Goal: Check status: Check status

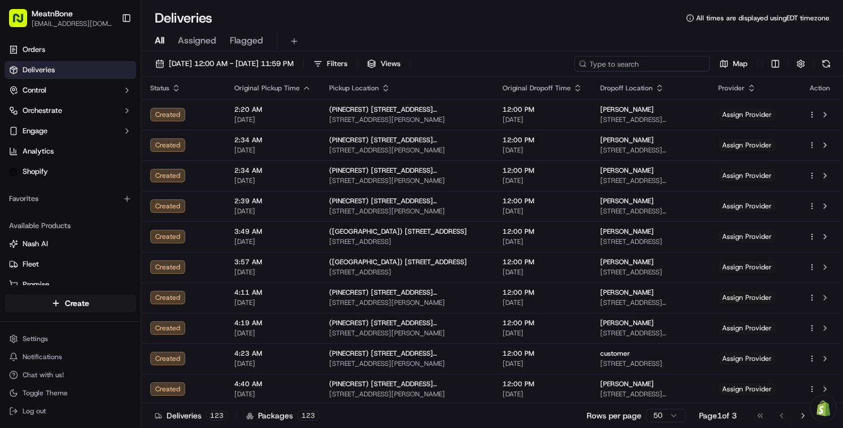
click at [637, 64] on input at bounding box center [643, 64] width 136 height 16
paste input "256652"
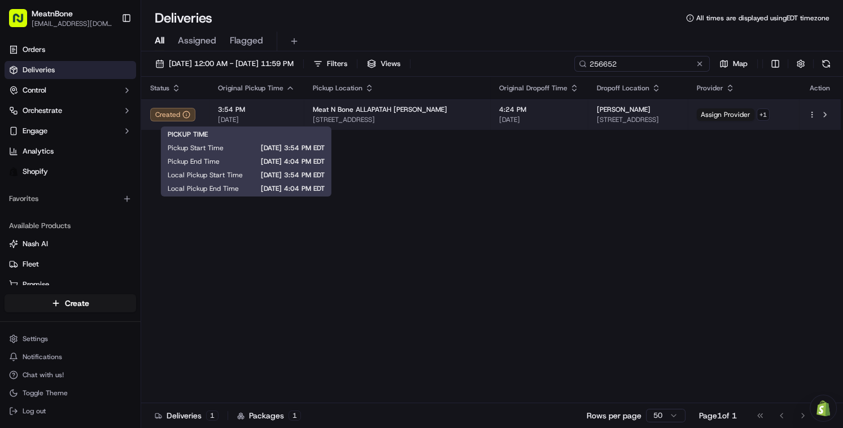
type input "256652"
click at [230, 120] on span "[DATE]" at bounding box center [256, 119] width 77 height 9
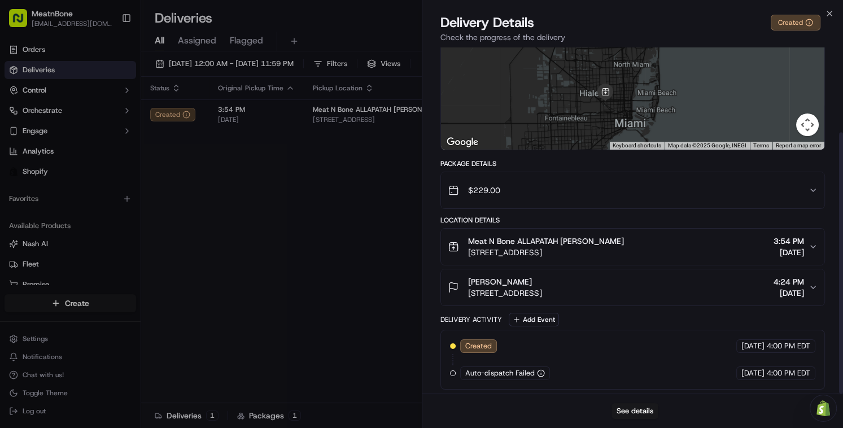
scroll to position [112, 0]
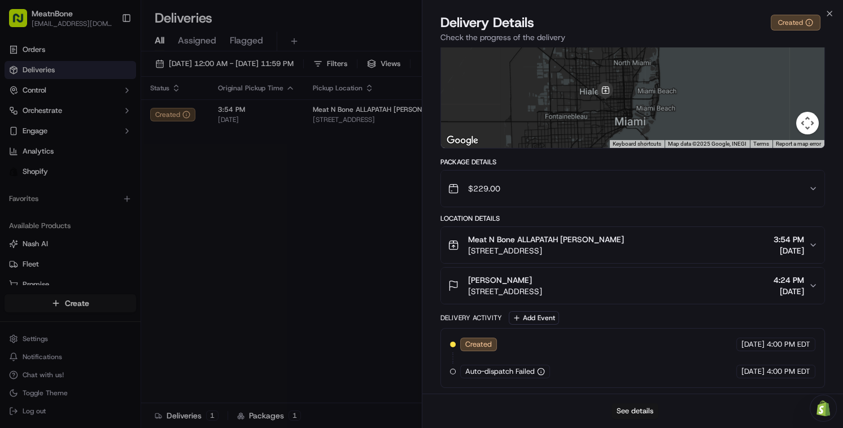
click at [633, 408] on button "See details" at bounding box center [635, 411] width 47 height 16
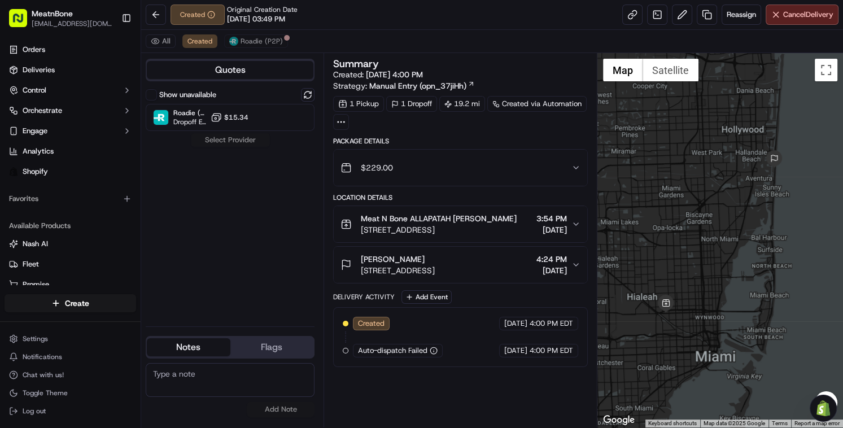
click at [344, 121] on circle at bounding box center [344, 121] width 1 height 1
click at [484, 400] on div "Summary Created: [DATE] 4:00 PM Strategy: Manual Entry (opn_37jiHh) 1 Pickup 1 …" at bounding box center [460, 240] width 255 height 363
click at [481, 400] on div "Summary Created: [DATE] 4:00 PM Strategy: Manual Entry (opn_37jiHh) 1 Pickup 1 …" at bounding box center [460, 240] width 255 height 363
click at [183, 122] on span "Dropoff ETA -" at bounding box center [189, 122] width 33 height 9
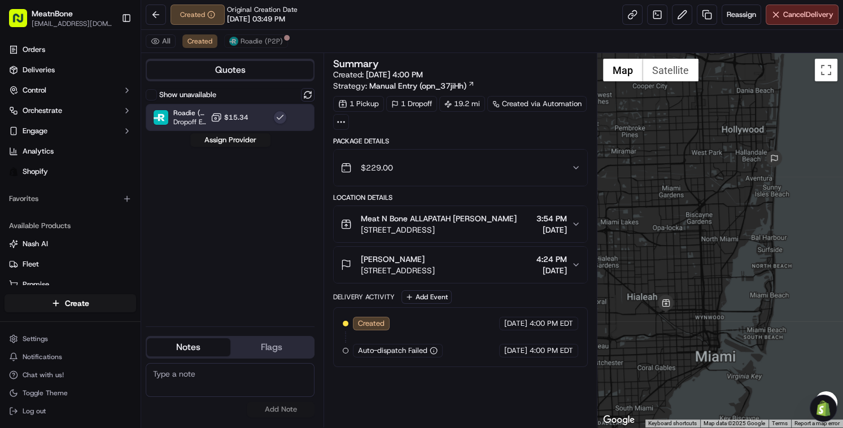
click at [282, 120] on button "button" at bounding box center [280, 118] width 14 height 14
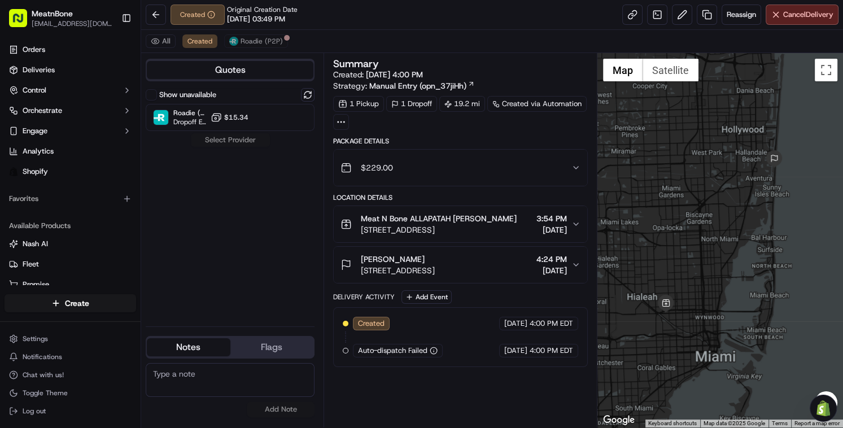
click at [577, 169] on icon "button" at bounding box center [576, 167] width 9 height 9
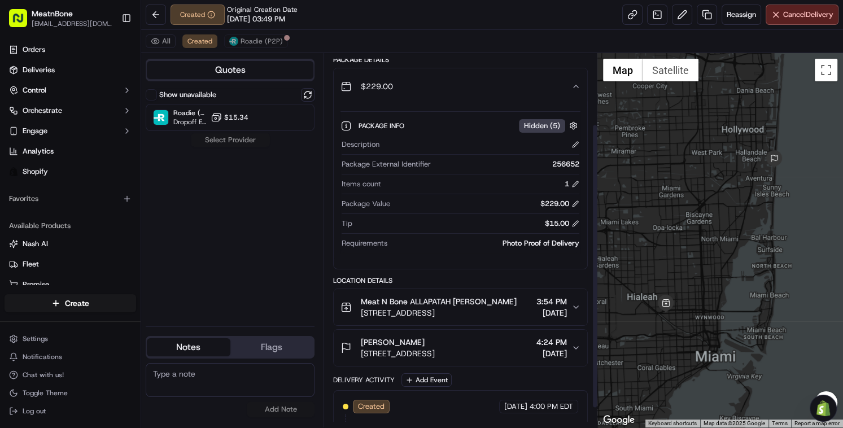
scroll to position [119, 0]
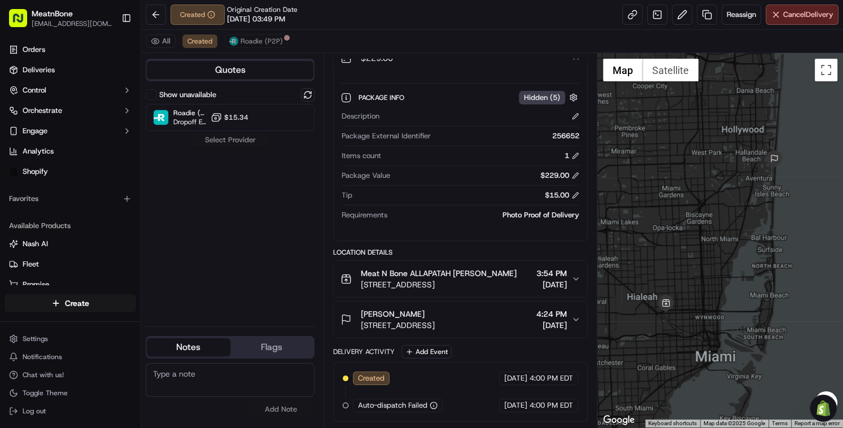
click at [576, 275] on icon "button" at bounding box center [576, 279] width 9 height 9
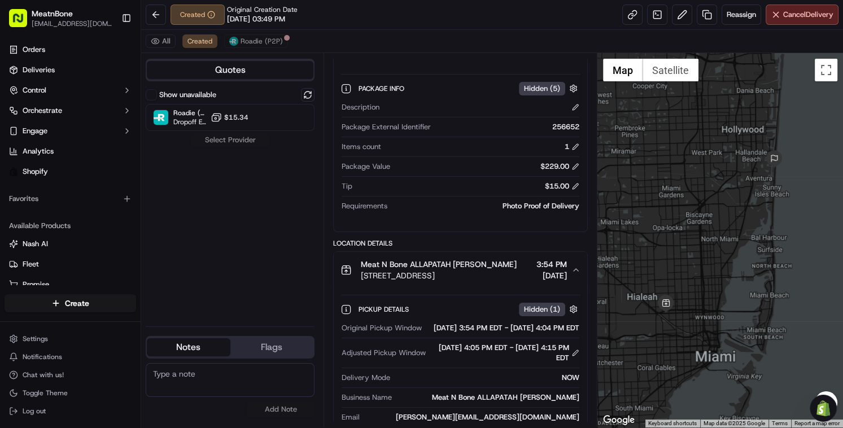
click at [576, 271] on icon "button" at bounding box center [576, 270] width 9 height 9
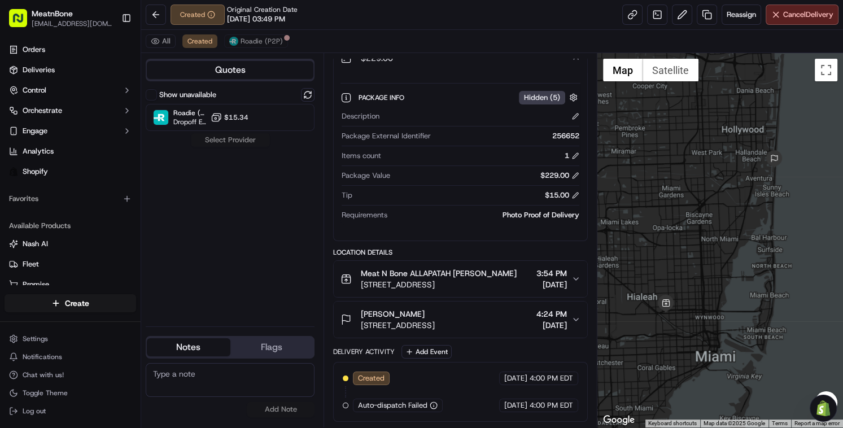
click at [578, 275] on icon "button" at bounding box center [576, 279] width 9 height 9
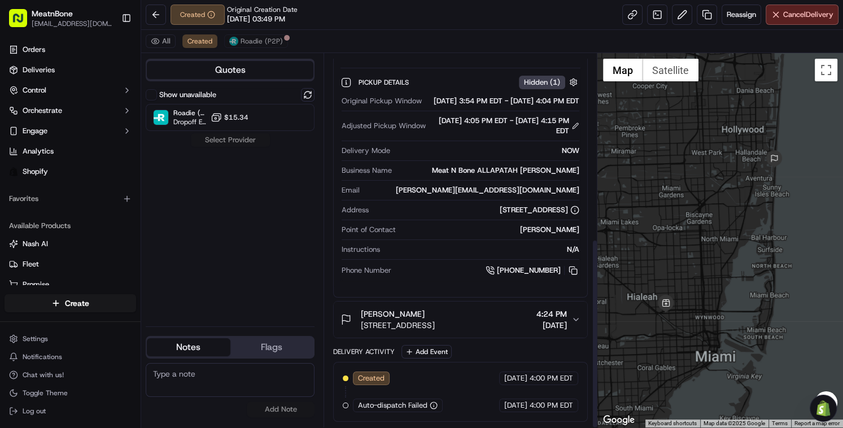
scroll to position [364, 0]
click at [207, 273] on div "Show unavailable Roadie (P2P) Dropoff ETA - $15.34 Select Provider" at bounding box center [230, 202] width 169 height 229
click at [577, 316] on icon "button" at bounding box center [576, 319] width 9 height 9
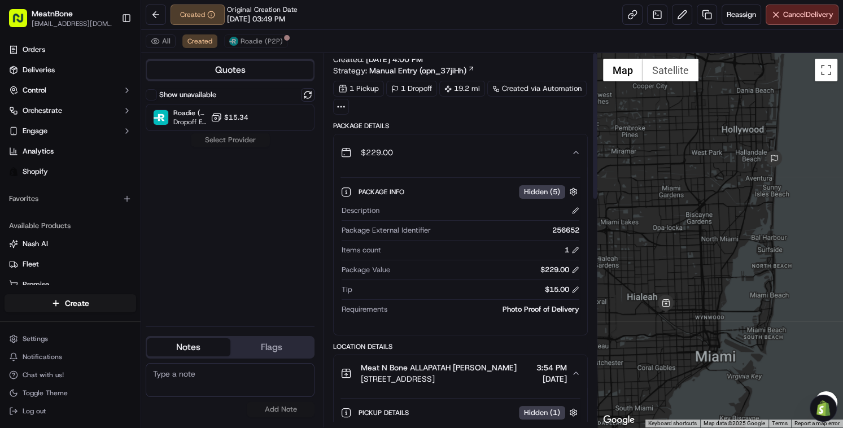
scroll to position [0, 0]
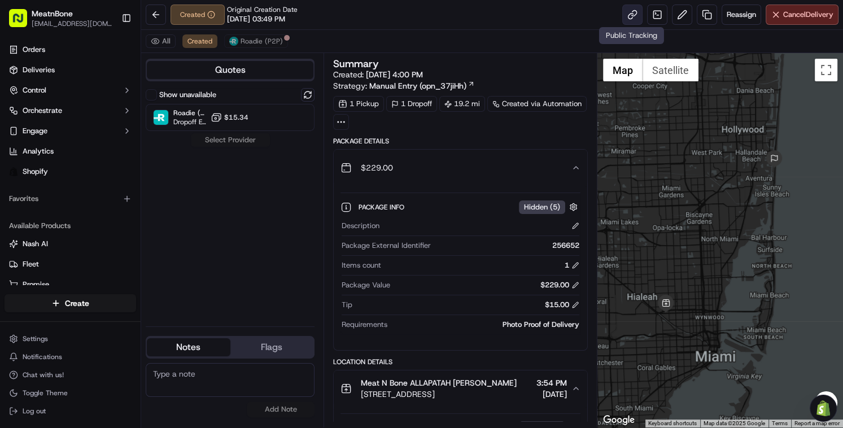
click at [629, 14] on link at bounding box center [633, 15] width 20 height 20
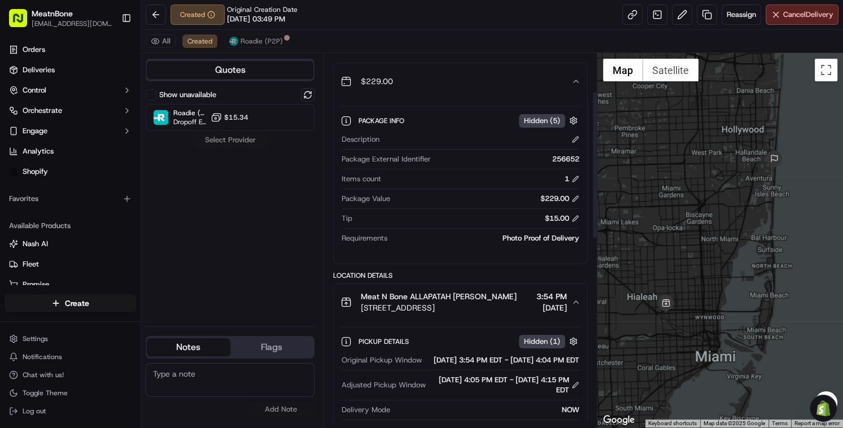
scroll to position [105, 0]
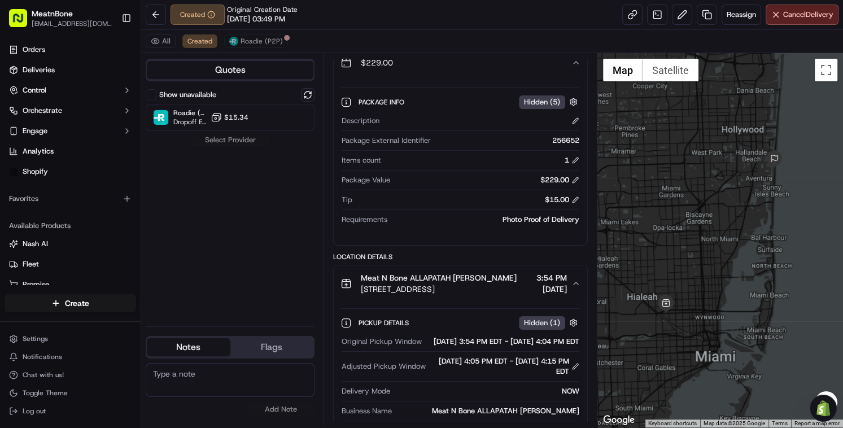
click at [287, 349] on button "Flags" at bounding box center [272, 347] width 84 height 18
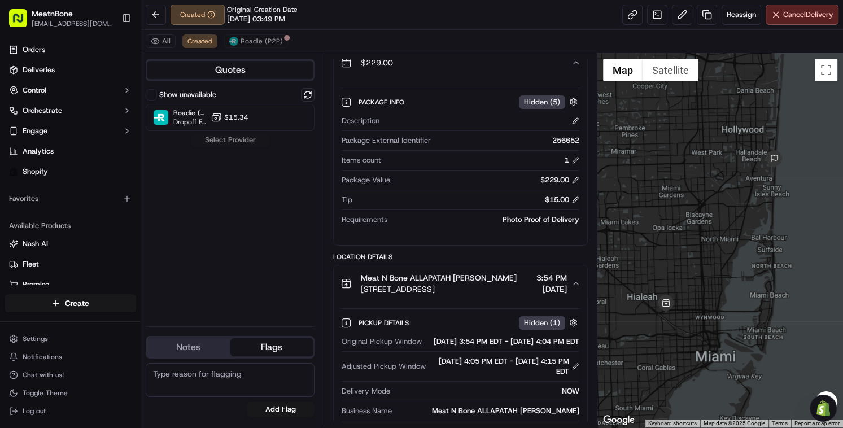
click at [192, 347] on button "Notes" at bounding box center [189, 347] width 84 height 18
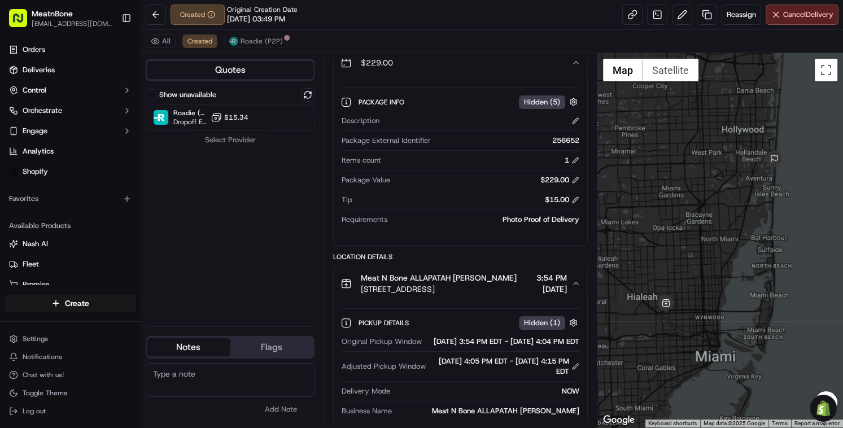
click at [230, 142] on div "Show unavailable Roadie (P2P) Dropoff ETA - $15.34 Select Provider" at bounding box center [230, 202] width 169 height 229
click at [185, 189] on div "Show unavailable Roadie (P2P) Dropoff ETA - $15.34 Select Provider" at bounding box center [230, 202] width 169 height 229
click at [186, 120] on span "Dropoff ETA -" at bounding box center [189, 122] width 33 height 9
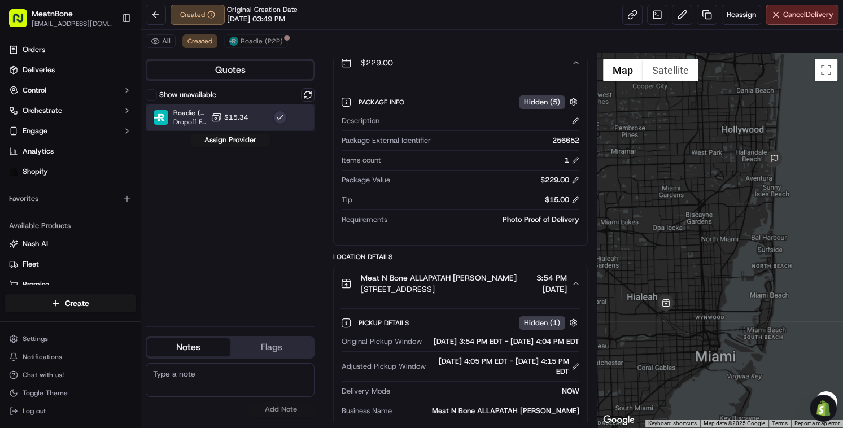
click at [186, 119] on span "Dropoff ETA -" at bounding box center [189, 122] width 33 height 9
click at [172, 160] on div "Show unavailable Roadie (P2P) Dropoff ETA - $15.34 Assign Provider" at bounding box center [230, 202] width 169 height 229
click at [160, 115] on img at bounding box center [161, 117] width 15 height 15
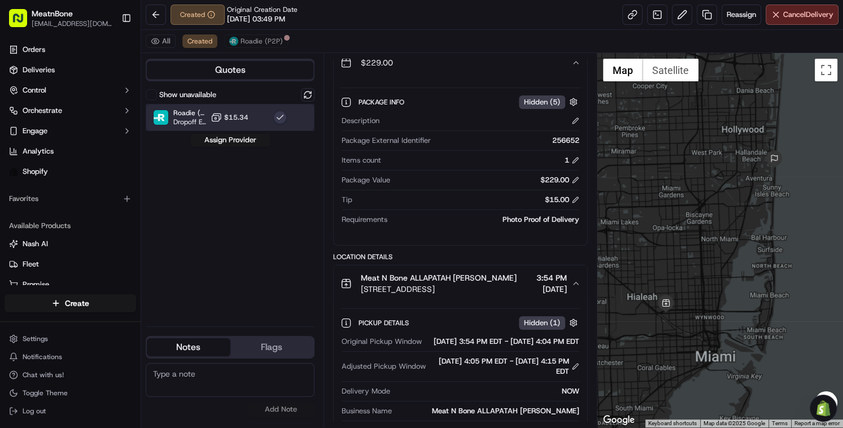
click at [163, 111] on img at bounding box center [161, 117] width 15 height 15
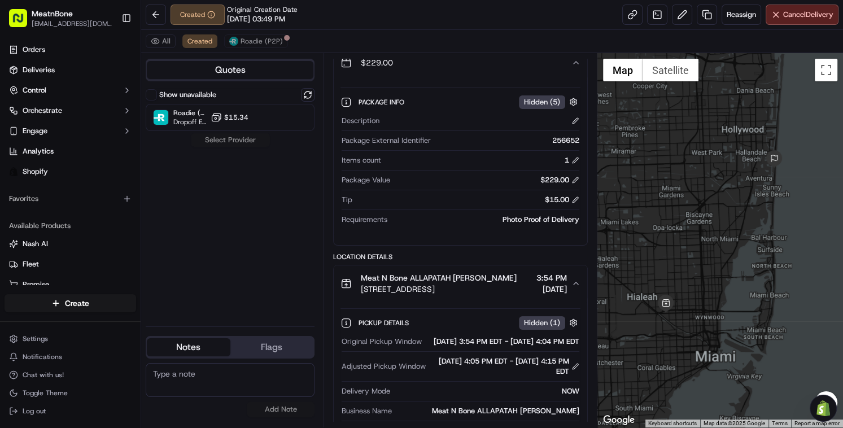
click at [180, 201] on div "Show unavailable Roadie (P2P) Dropoff ETA - $15.34 Select Provider" at bounding box center [230, 202] width 169 height 229
click at [256, 43] on span "Roadie (P2P)" at bounding box center [262, 41] width 42 height 9
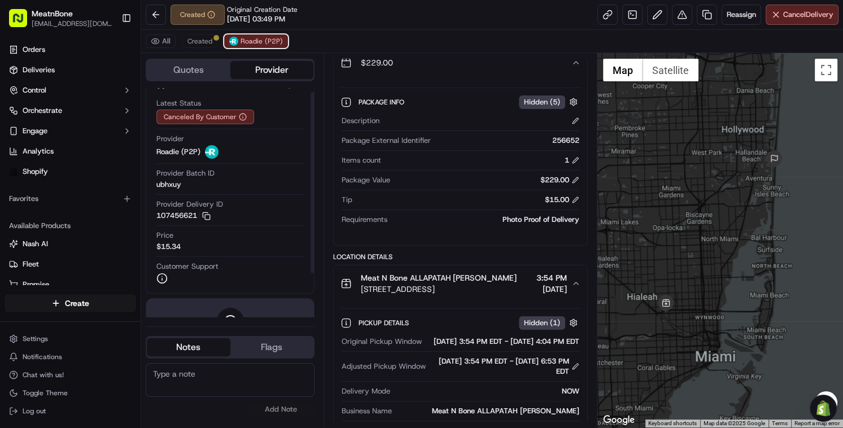
scroll to position [0, 0]
